Goal: Task Accomplishment & Management: Manage account settings

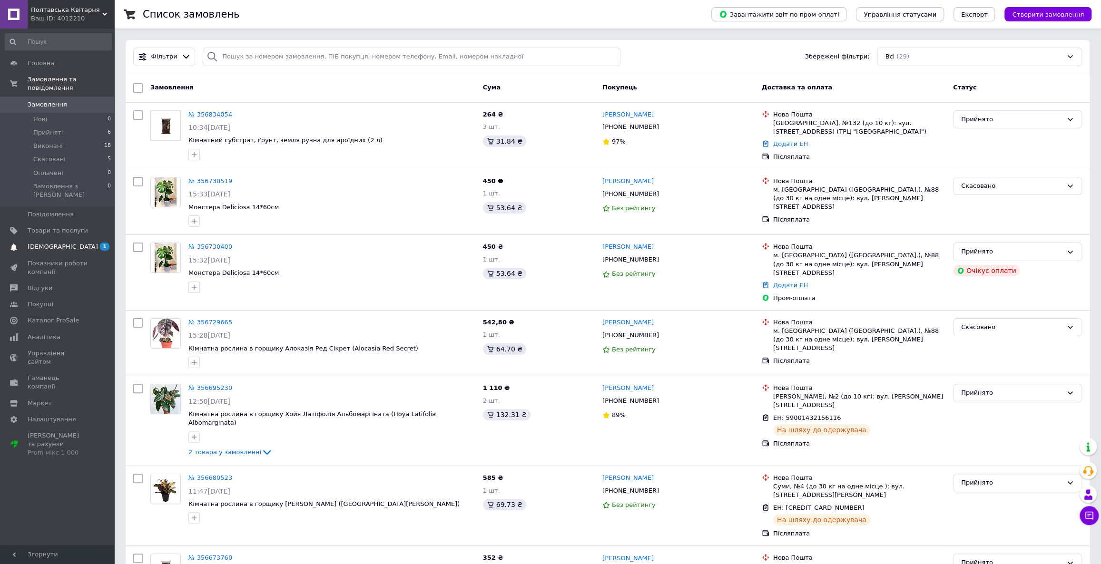
click at [69, 243] on span "[DEMOGRAPHIC_DATA]" at bounding box center [58, 247] width 60 height 9
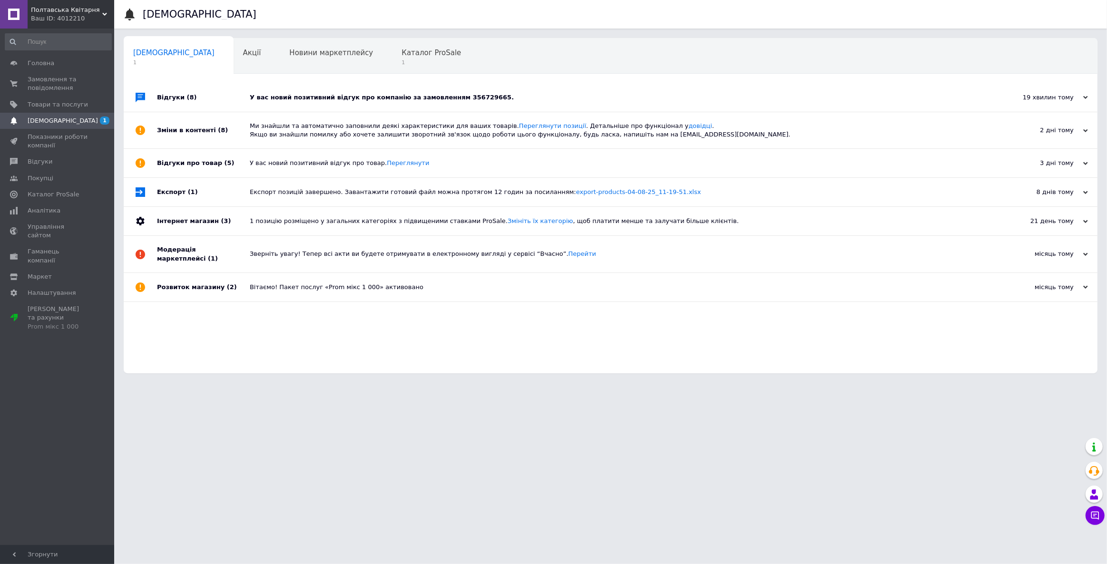
click at [271, 100] on div "У вас новий позитивний відгук про компанію за замовленням 356729665." at bounding box center [621, 97] width 743 height 9
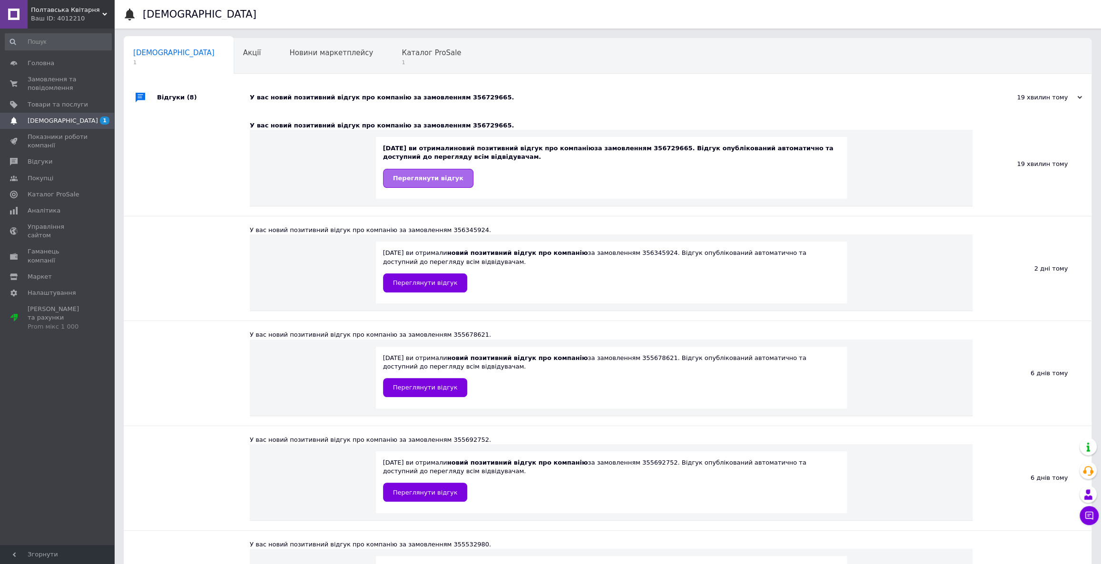
click at [412, 180] on span "Переглянути відгук" at bounding box center [428, 178] width 70 height 7
click at [68, 19] on div "Ваш ID: 4012210" at bounding box center [72, 18] width 83 height 9
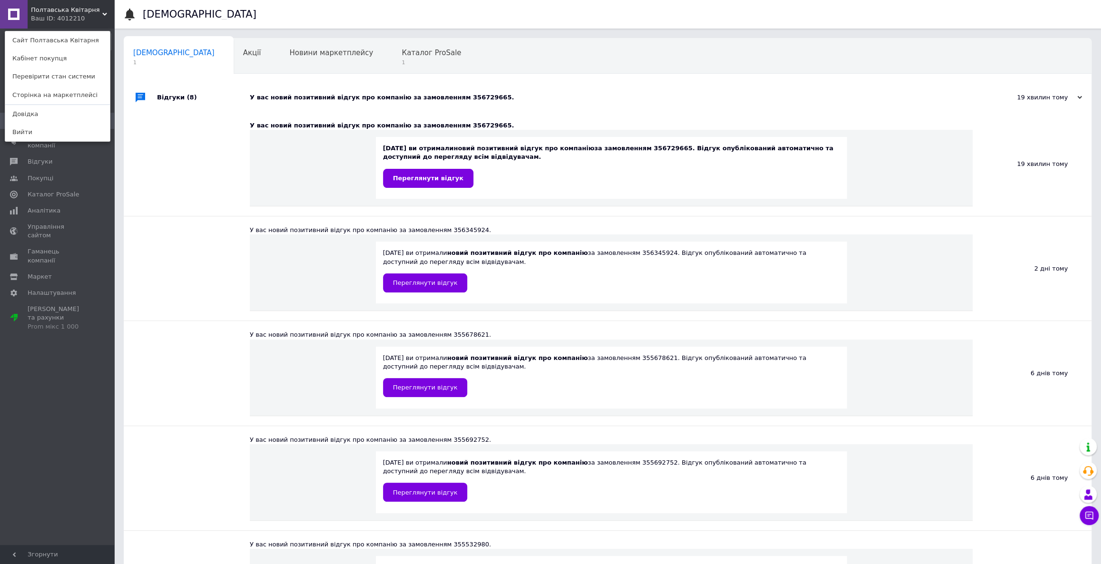
click at [31, 357] on div "Головна Замовлення та повідомлення 0 0 Товари та послуги Сповіщення 1 Показники…" at bounding box center [58, 288] width 117 height 519
click at [36, 378] on div "Головна Замовлення та повідомлення 0 0 Товари та послуги Сповіщення 1 Показники…" at bounding box center [58, 288] width 117 height 519
click at [109, 12] on div "Полтавська Квітарня Ваш ID: 4012210 Сайт Полтавська Квітарня Кабінет покупця Пе…" at bounding box center [57, 14] width 114 height 29
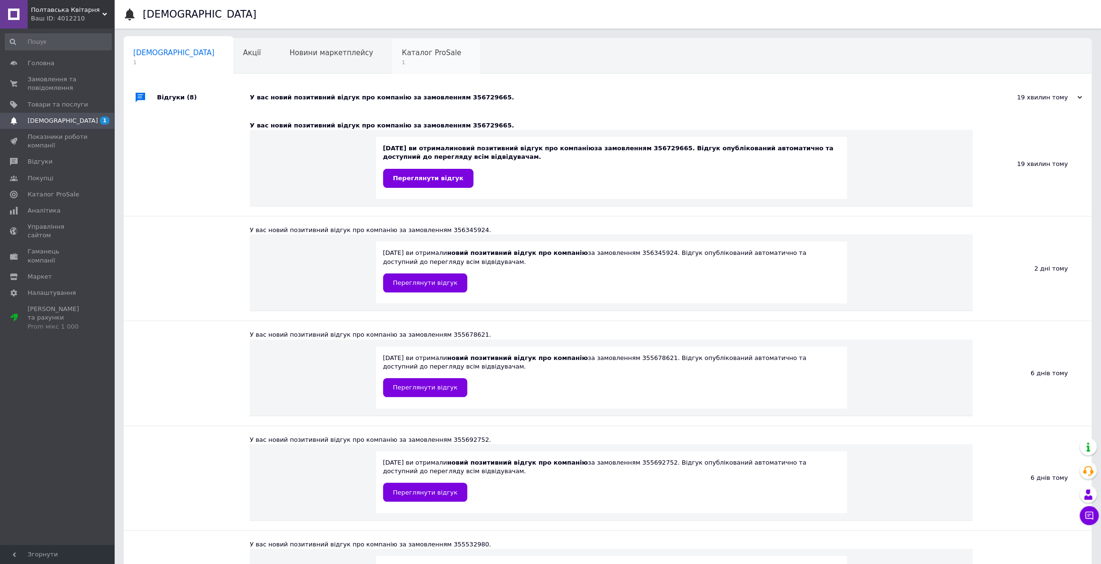
click at [402, 56] on span "Каталог ProSale" at bounding box center [431, 53] width 59 height 9
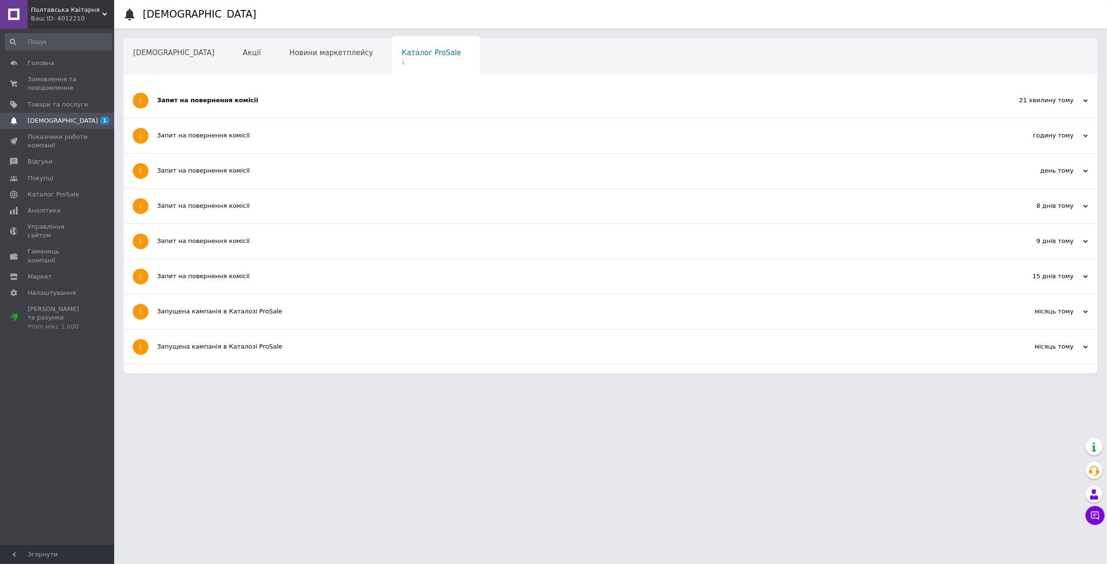
click at [228, 100] on div "Запит на повернення комісії" at bounding box center [575, 100] width 836 height 9
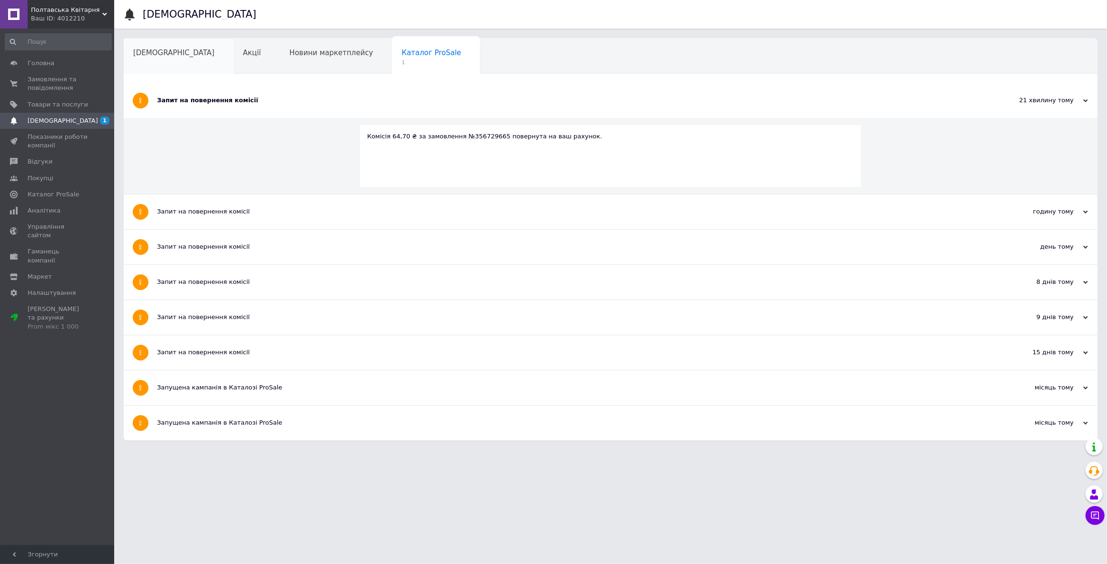
click at [133, 40] on div "[DEMOGRAPHIC_DATA]" at bounding box center [179, 57] width 110 height 36
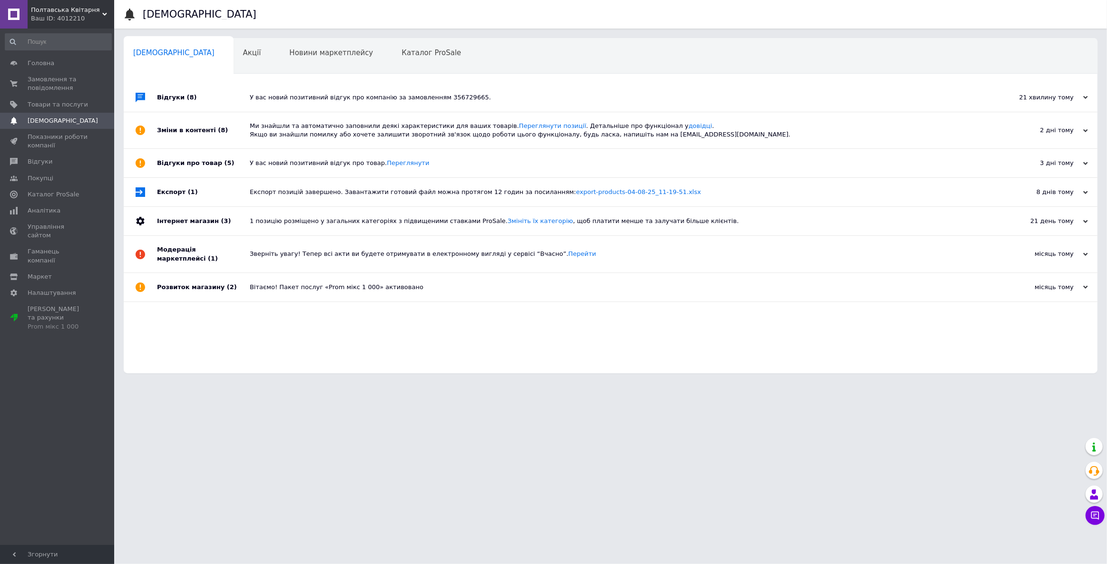
click at [67, 117] on span "[DEMOGRAPHIC_DATA]" at bounding box center [58, 121] width 60 height 9
click at [42, 145] on span "Показники роботи компанії" at bounding box center [58, 141] width 60 height 17
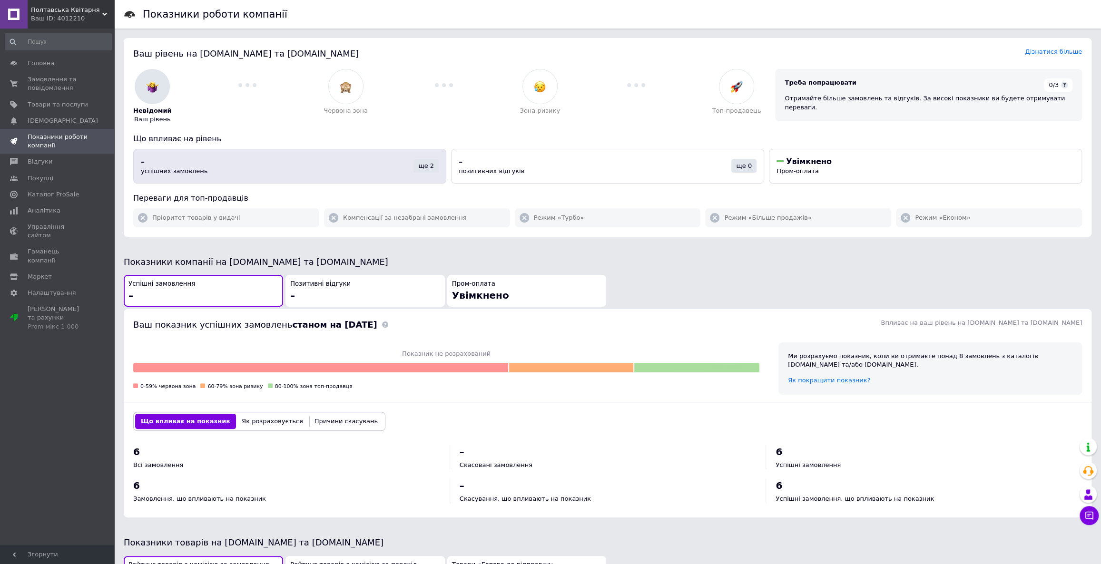
click at [431, 163] on div "ще 2" at bounding box center [425, 165] width 25 height 13
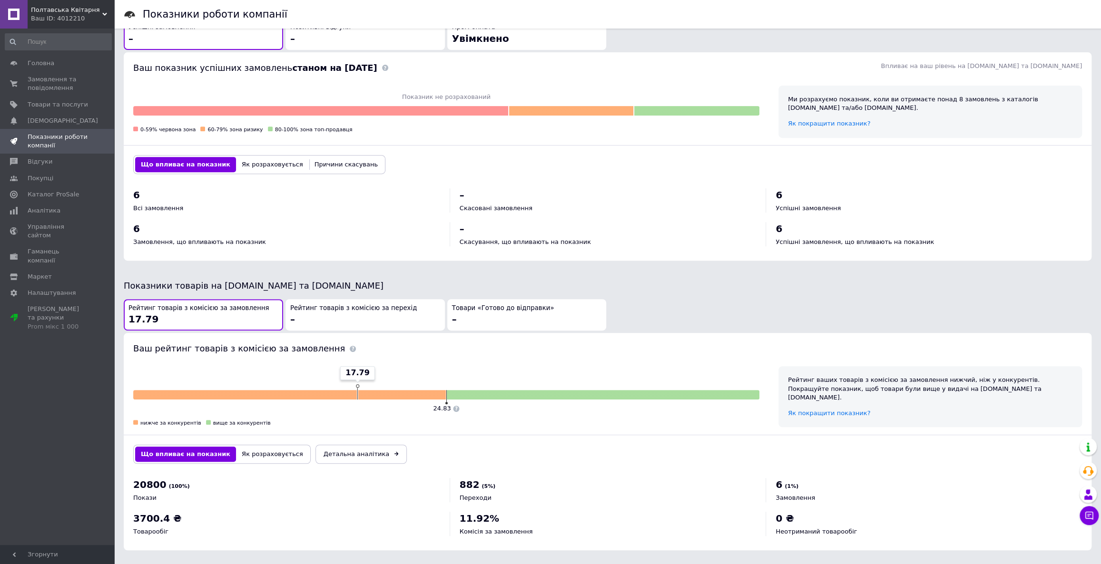
scroll to position [257, 0]
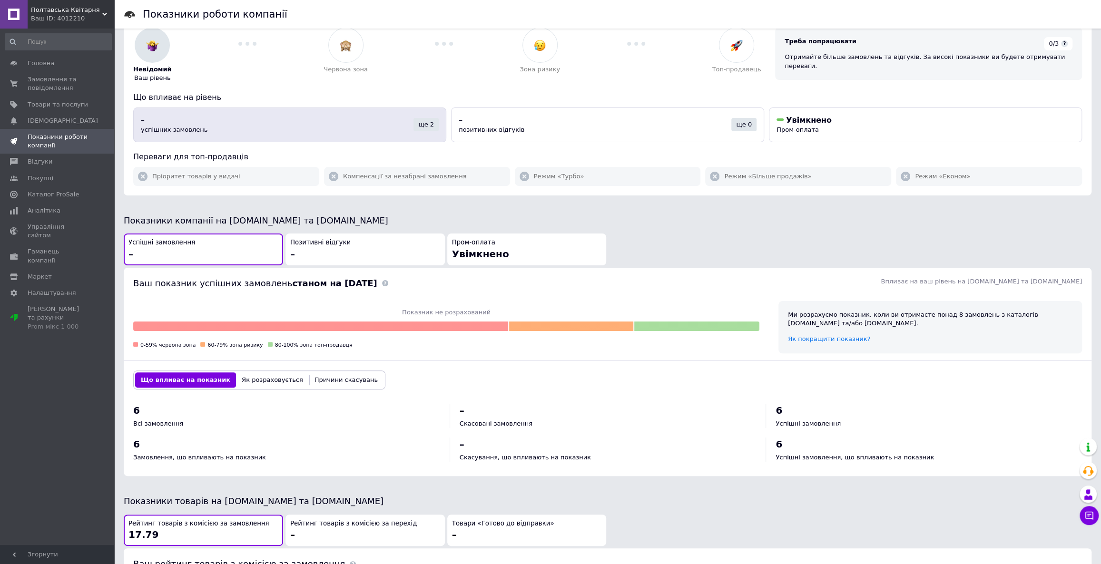
click at [413, 126] on div "– успішних замовлень" at bounding box center [277, 125] width 273 height 20
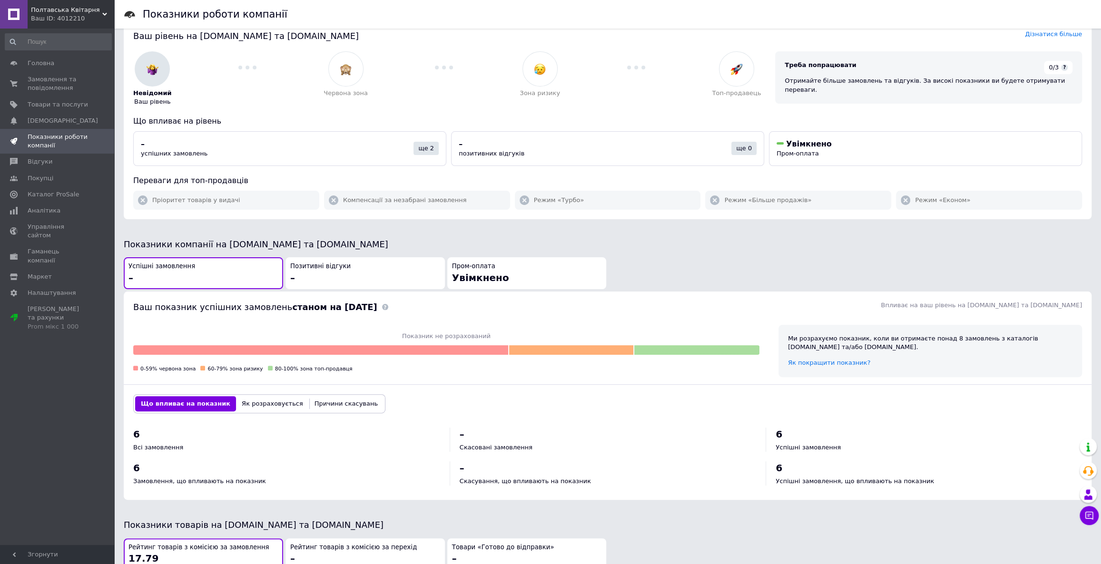
scroll to position [0, 0]
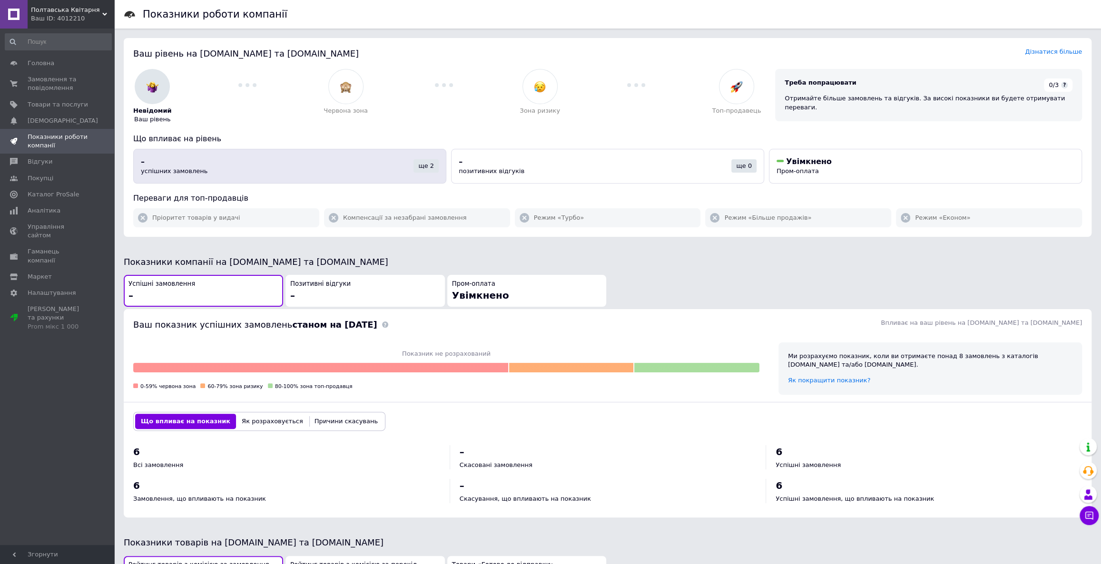
click at [346, 176] on button "– успішних замовлень ще 2" at bounding box center [289, 166] width 313 height 35
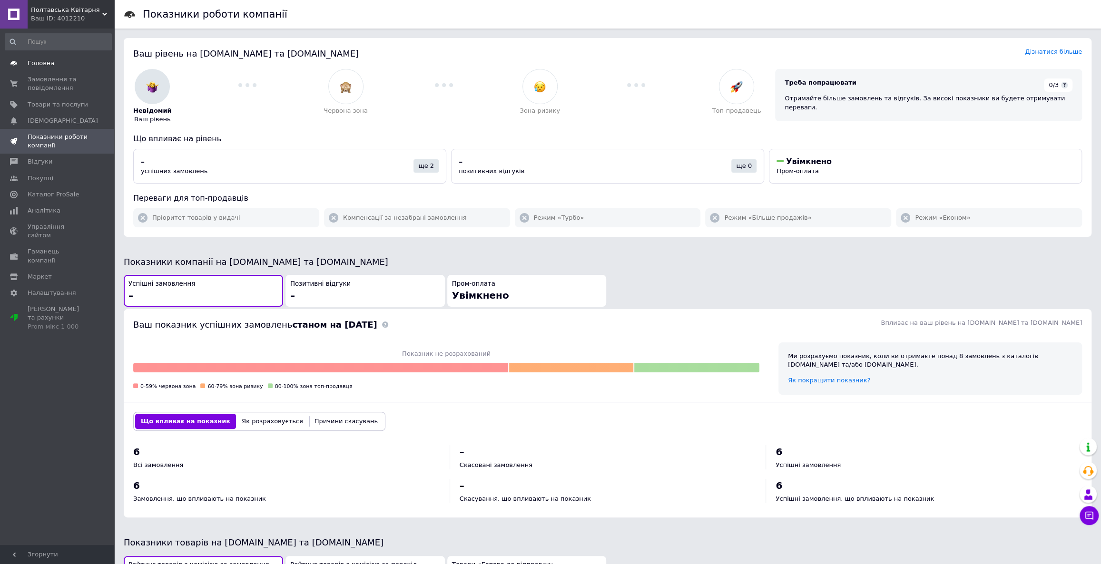
click at [29, 67] on span "Головна" at bounding box center [41, 63] width 27 height 9
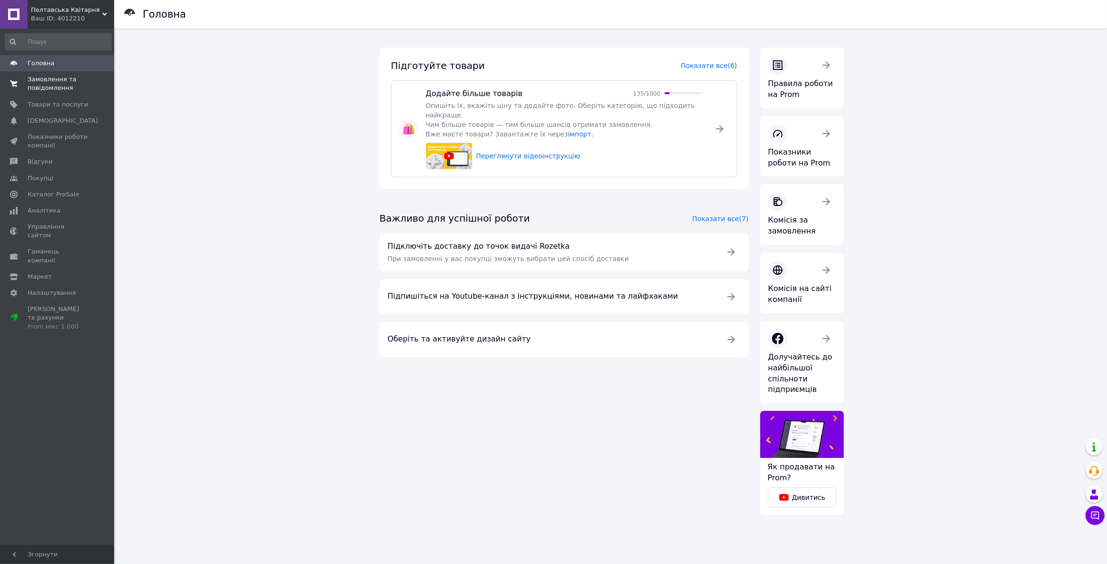
click at [53, 86] on span "Замовлення та повідомлення" at bounding box center [58, 83] width 60 height 17
